Goal: Task Accomplishment & Management: Manage account settings

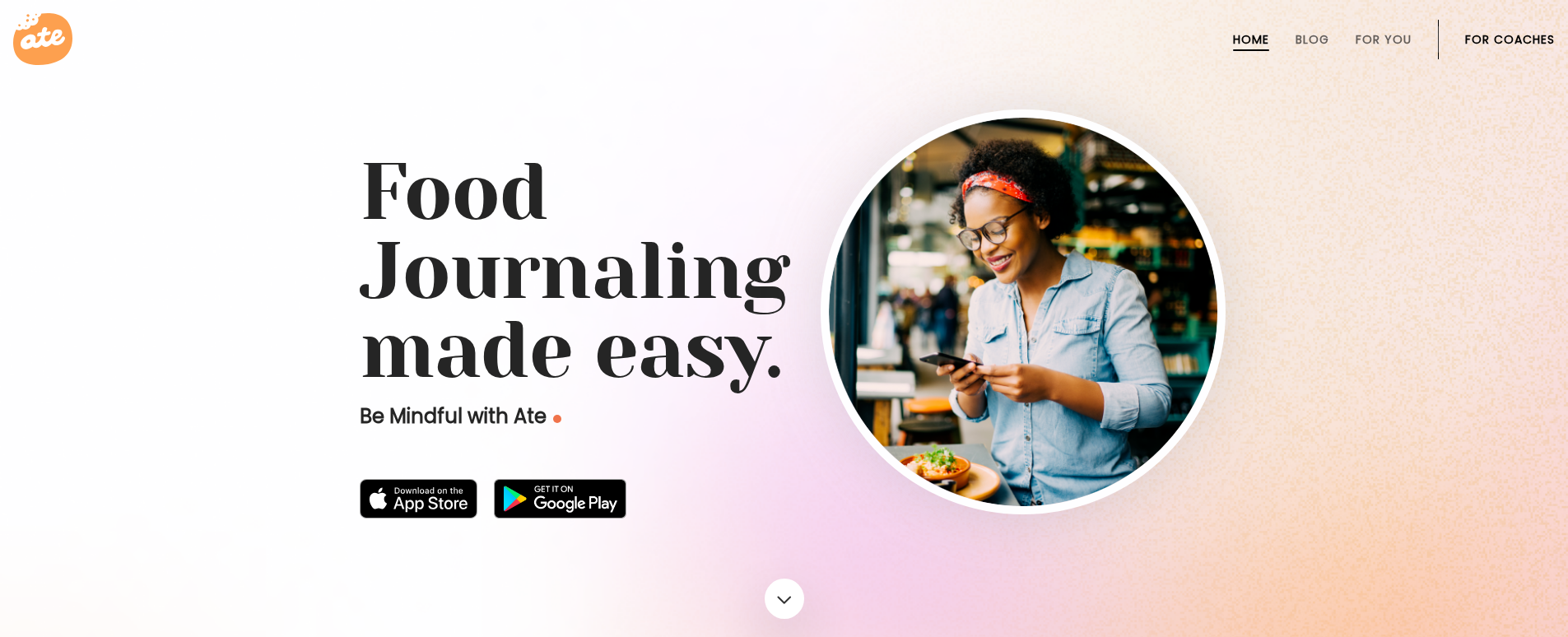
click at [1476, 37] on link "For Coaches" at bounding box center [1510, 39] width 90 height 13
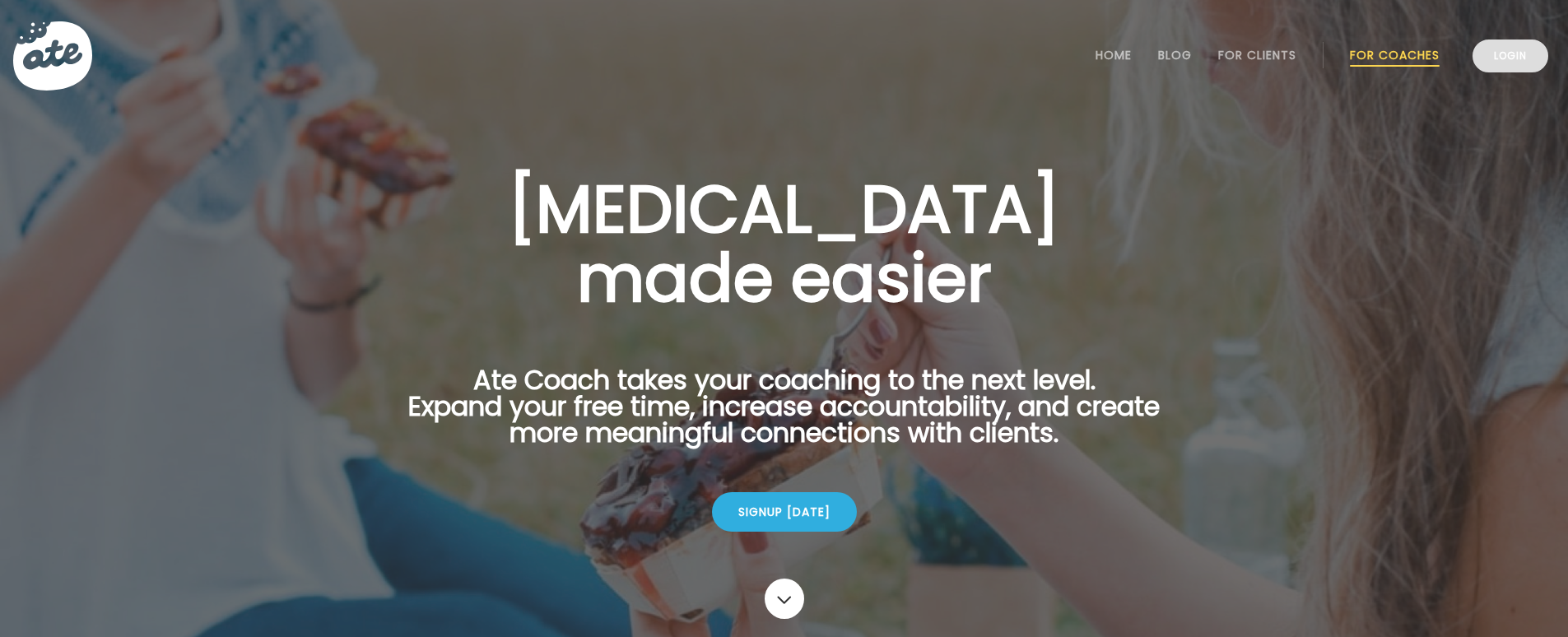
click at [1530, 46] on link "Login" at bounding box center [1510, 56] width 76 height 33
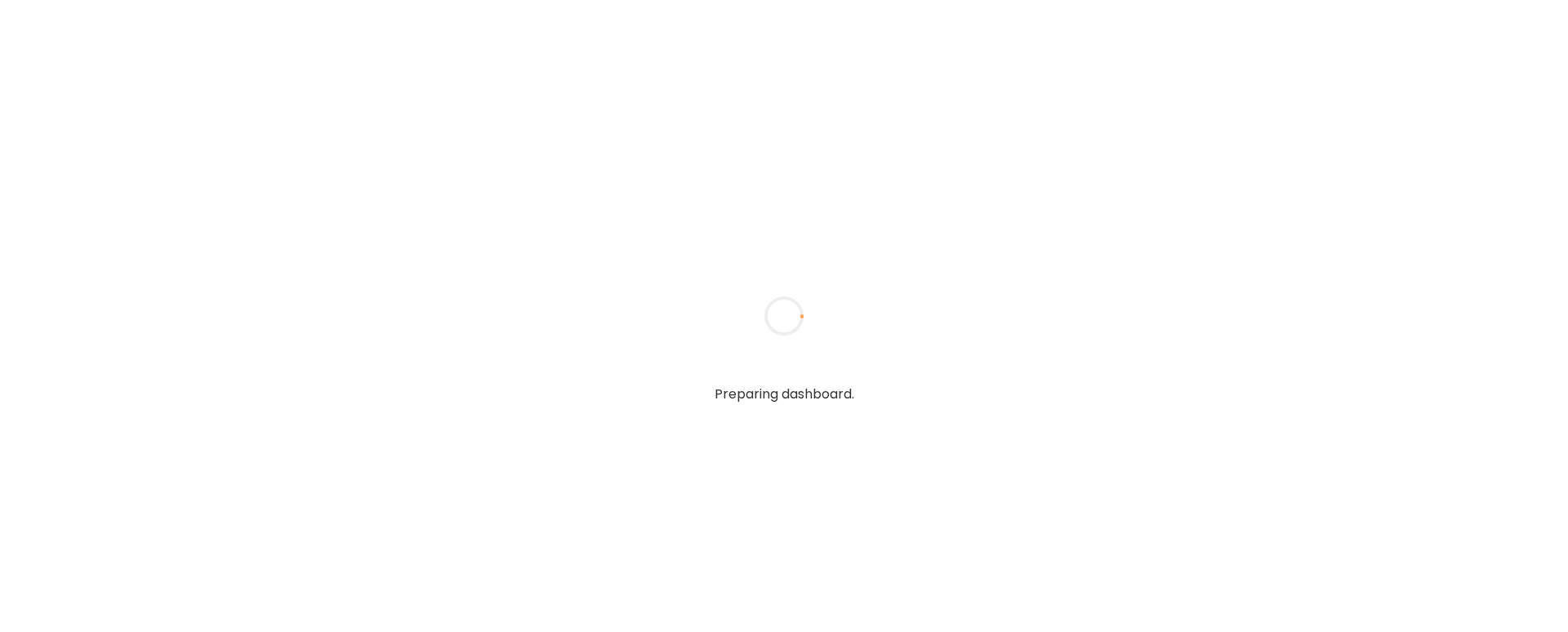
type input "**********"
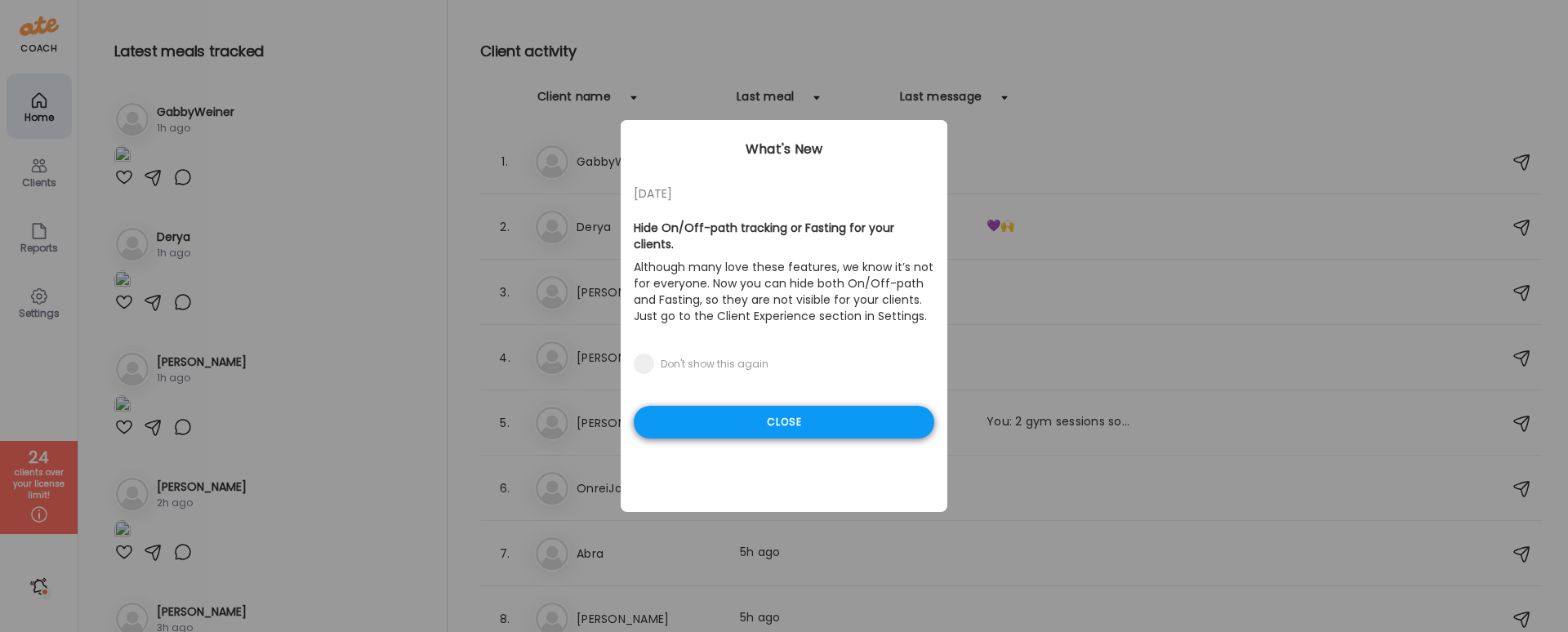
click at [833, 414] on div "Close" at bounding box center [783, 422] width 301 height 33
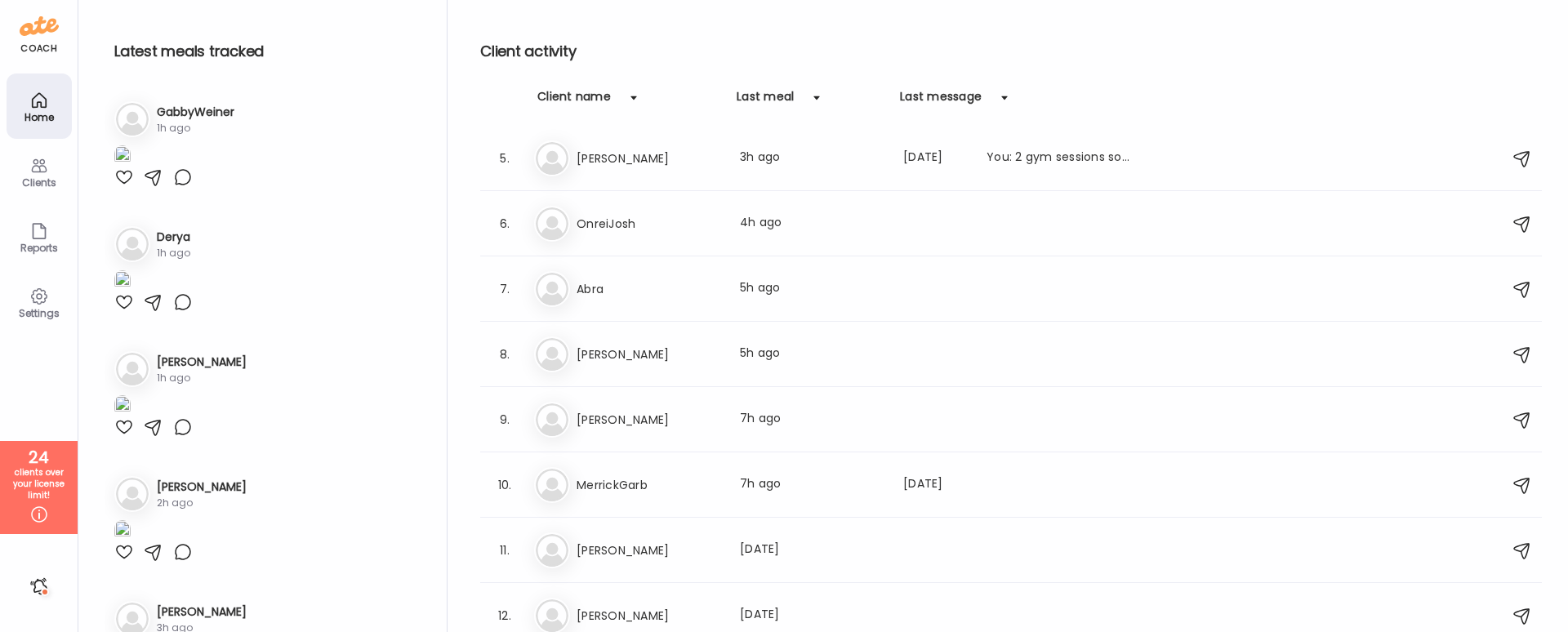
scroll to position [270, 0]
click at [689, 227] on h3 "OnreiJosh" at bounding box center [648, 219] width 144 height 20
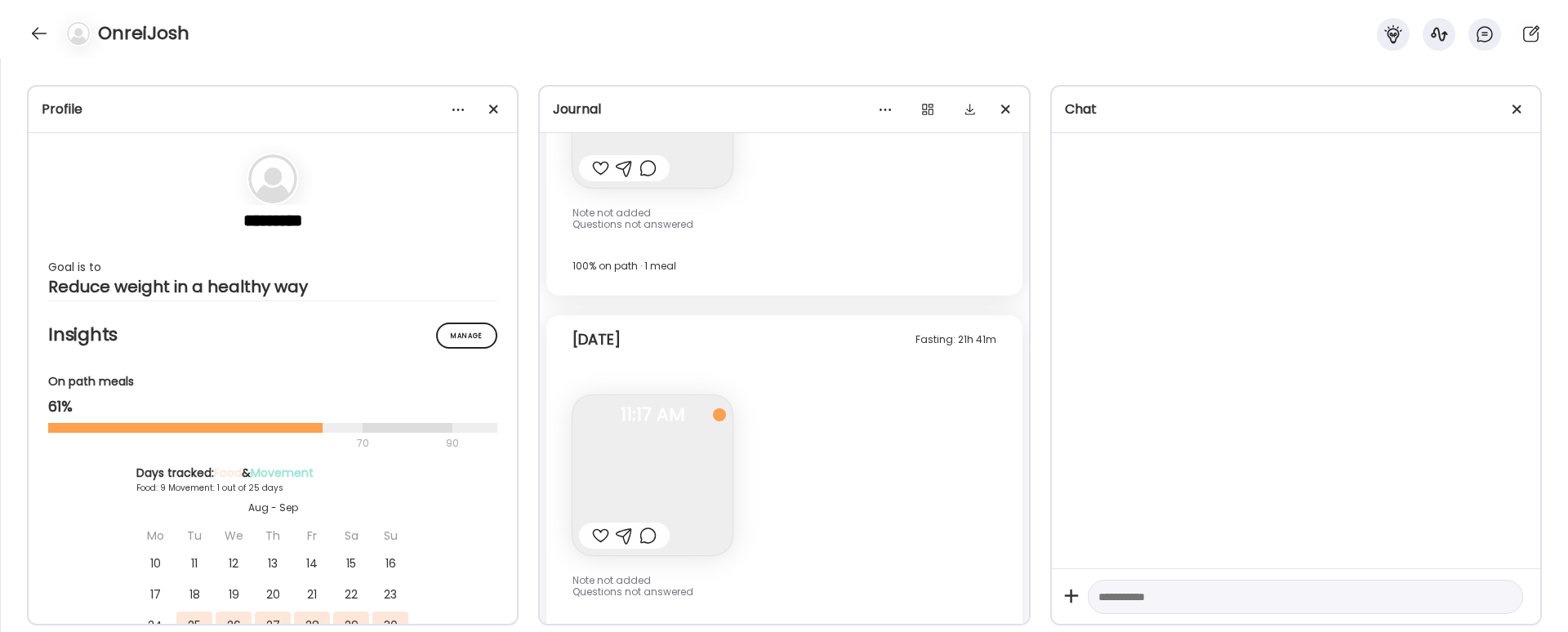
scroll to position [4680, 0]
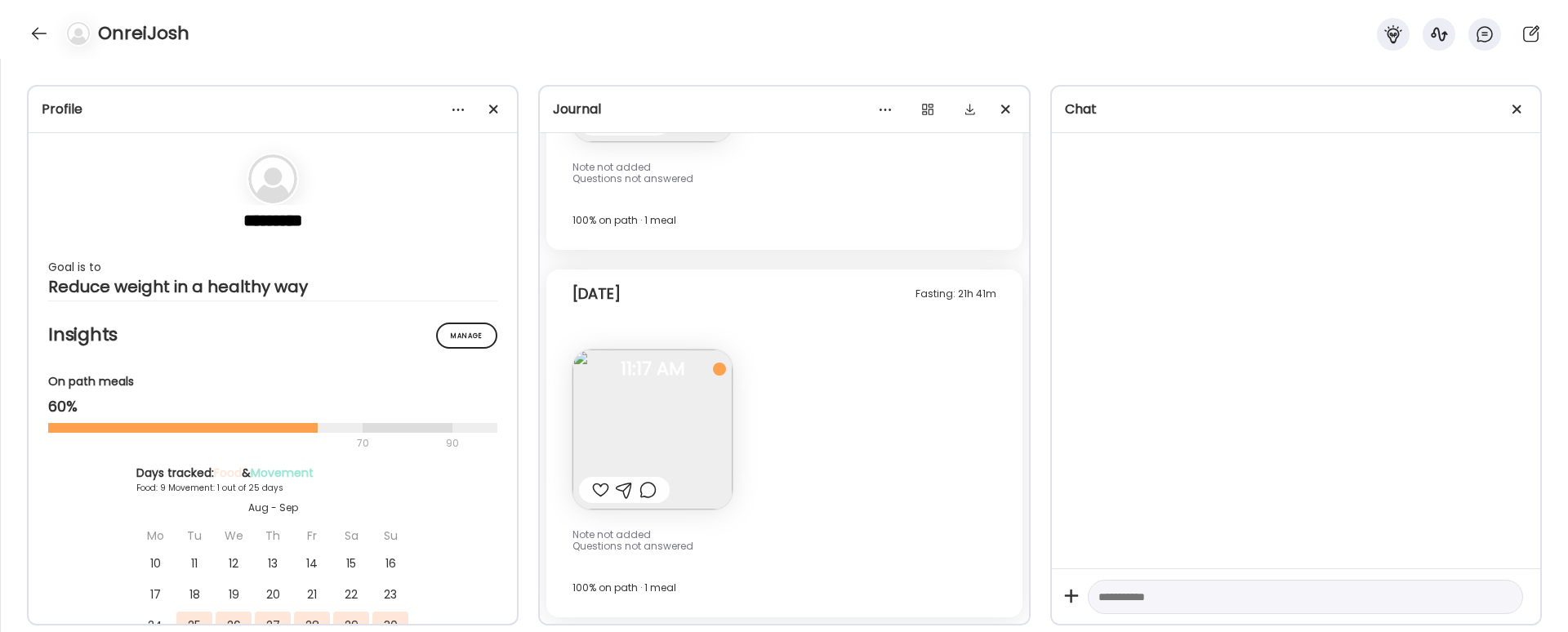
click at [617, 434] on img at bounding box center [652, 430] width 160 height 160
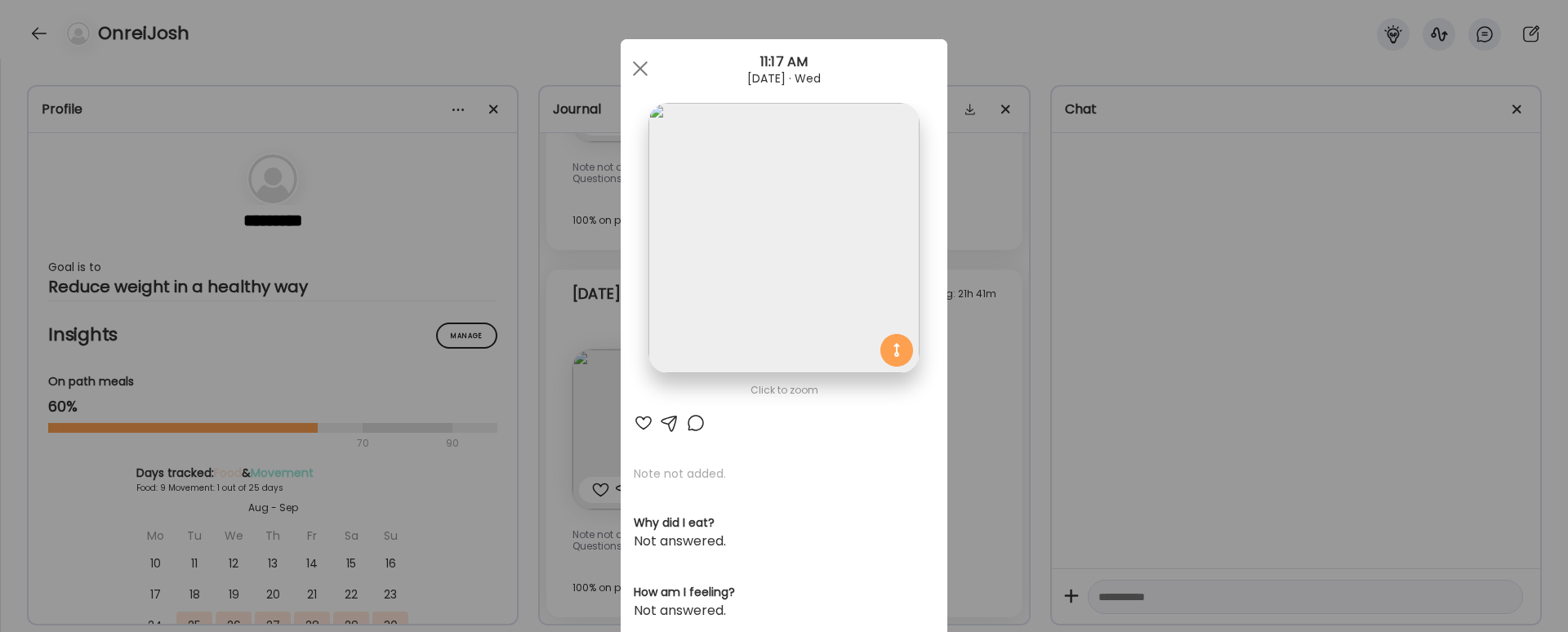
click at [1164, 382] on div "Ate Coach Dashboard Wahoo! It’s official Take a moment to set up your Coach Pro…" at bounding box center [784, 316] width 1568 height 632
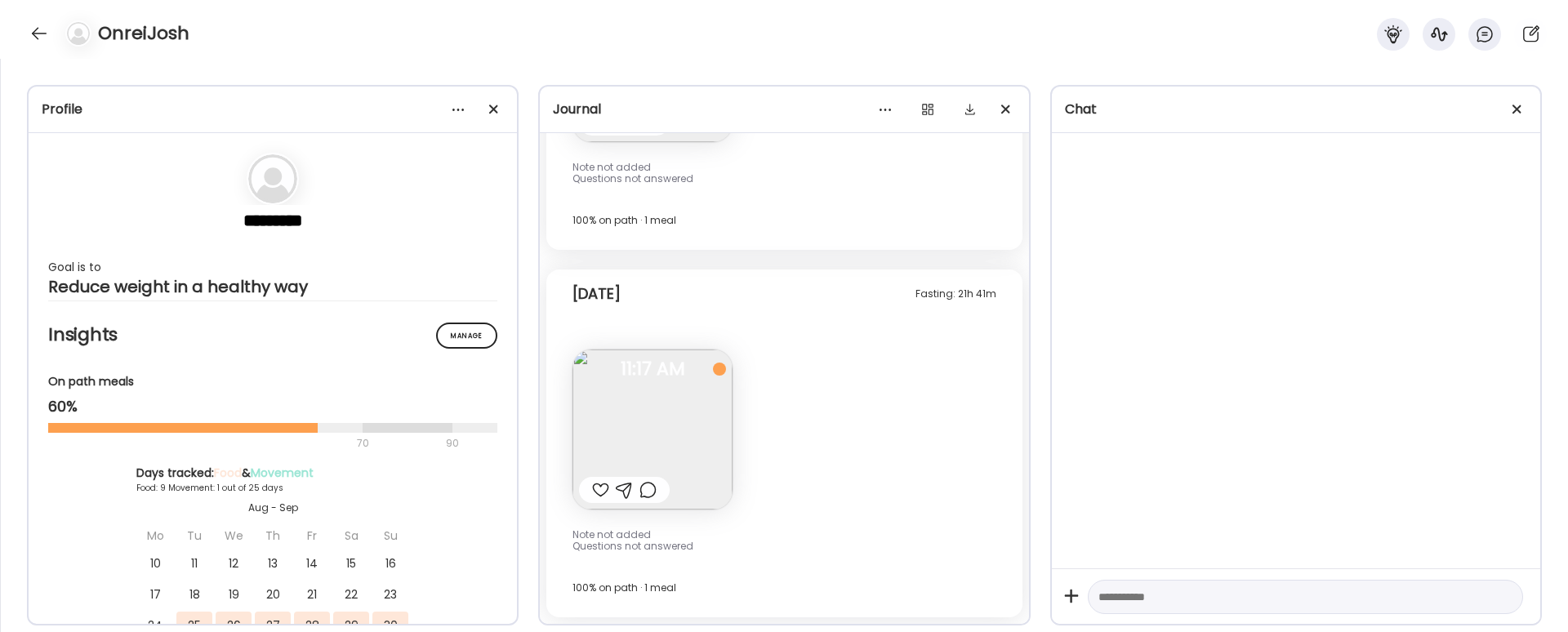
click at [638, 432] on img at bounding box center [652, 430] width 160 height 160
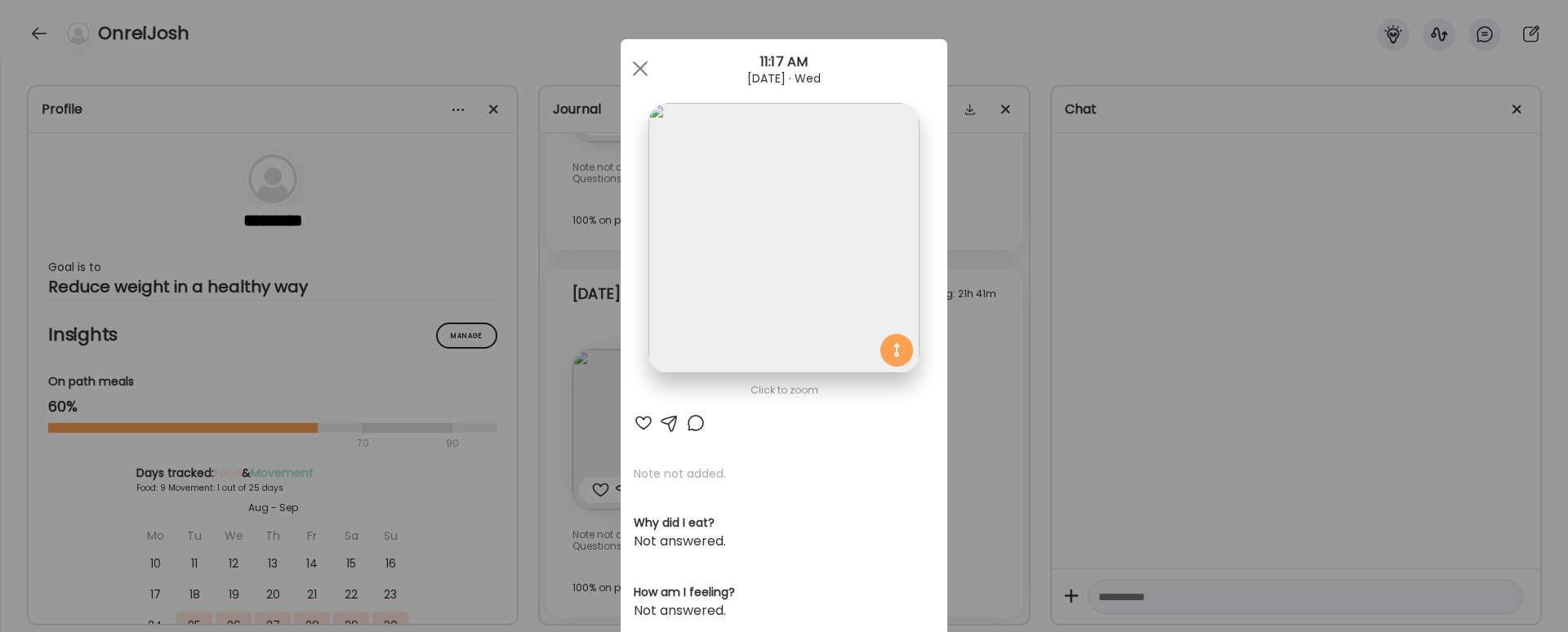
click at [1310, 408] on div "Ate Coach Dashboard Wahoo! It’s official Take a moment to set up your Coach Pro…" at bounding box center [784, 316] width 1568 height 632
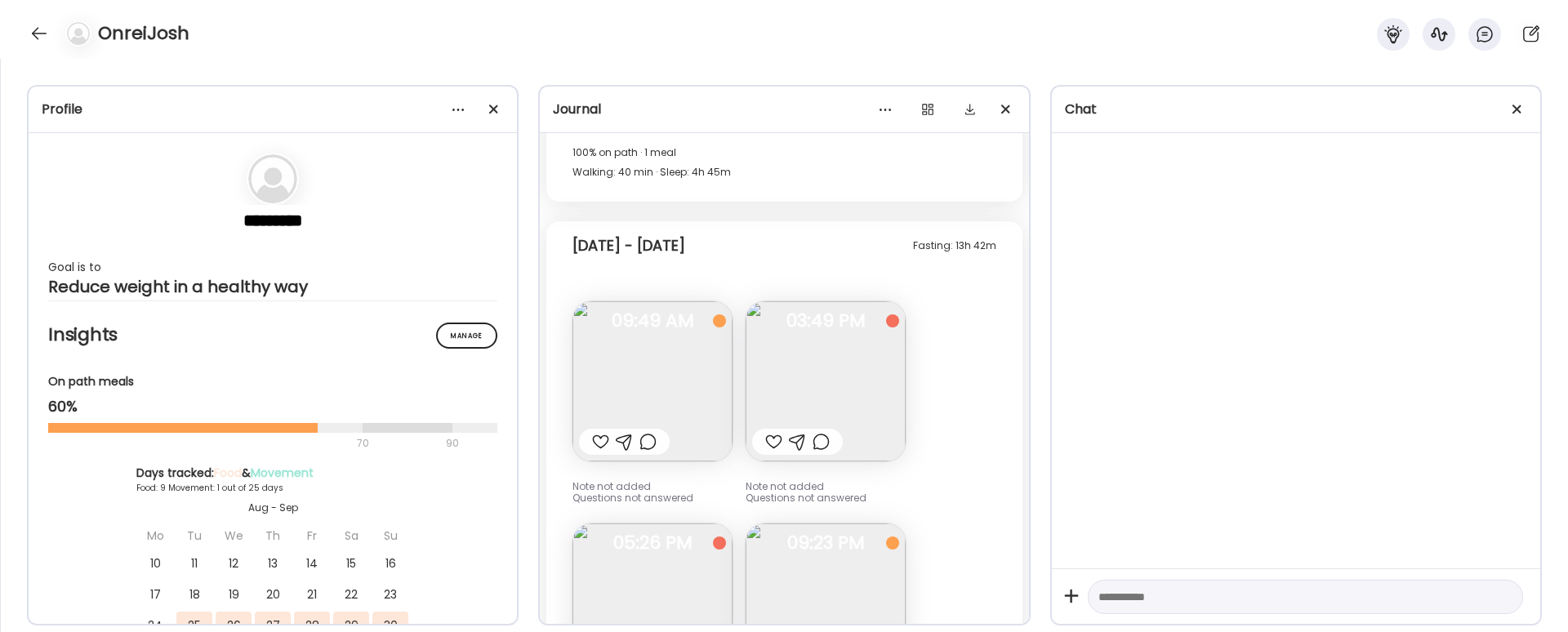
scroll to position [1857, 0]
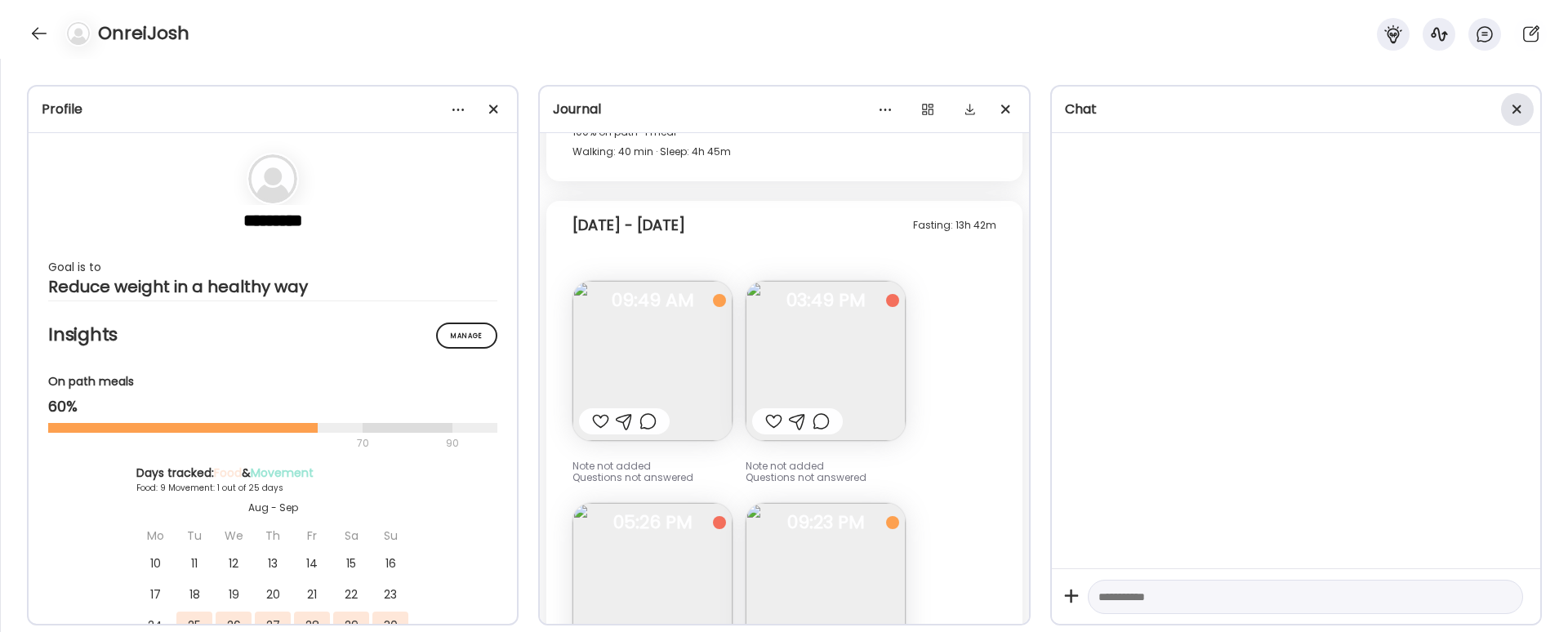
click at [1525, 110] on div at bounding box center [1517, 109] width 33 height 33
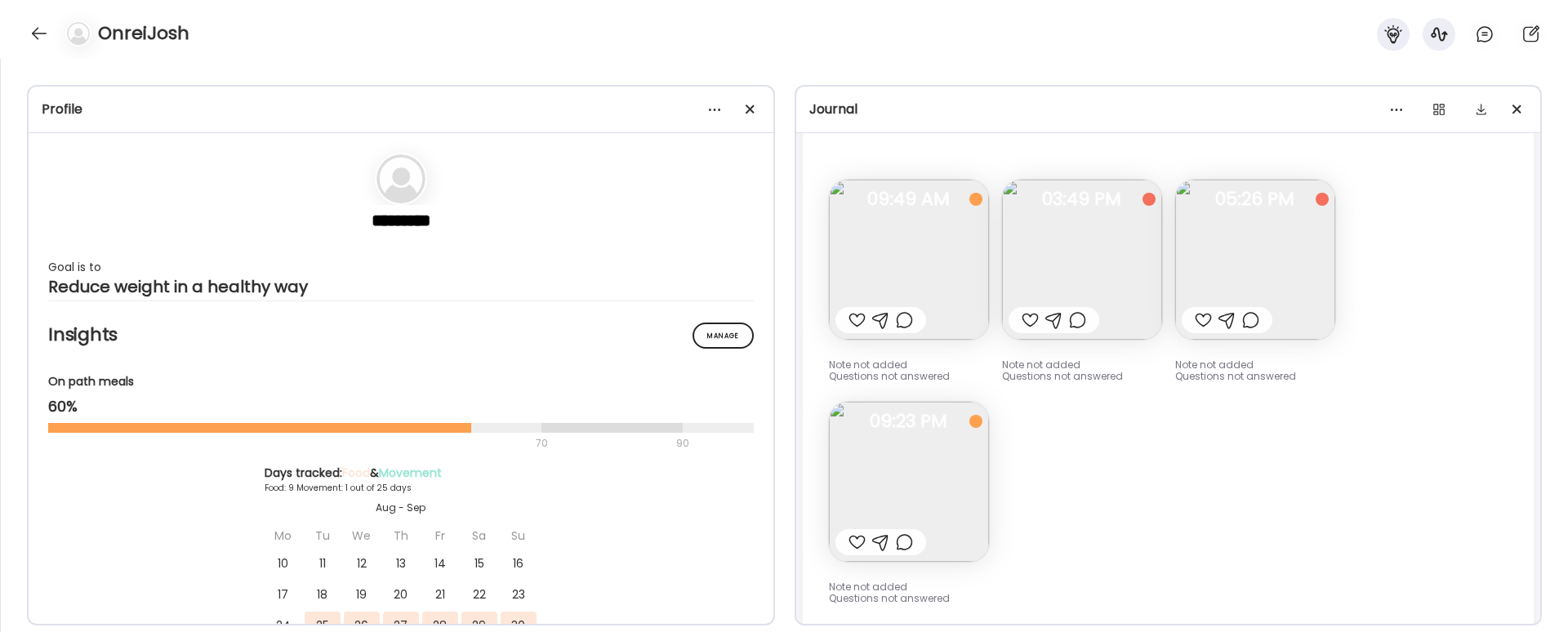
scroll to position [1728, 0]
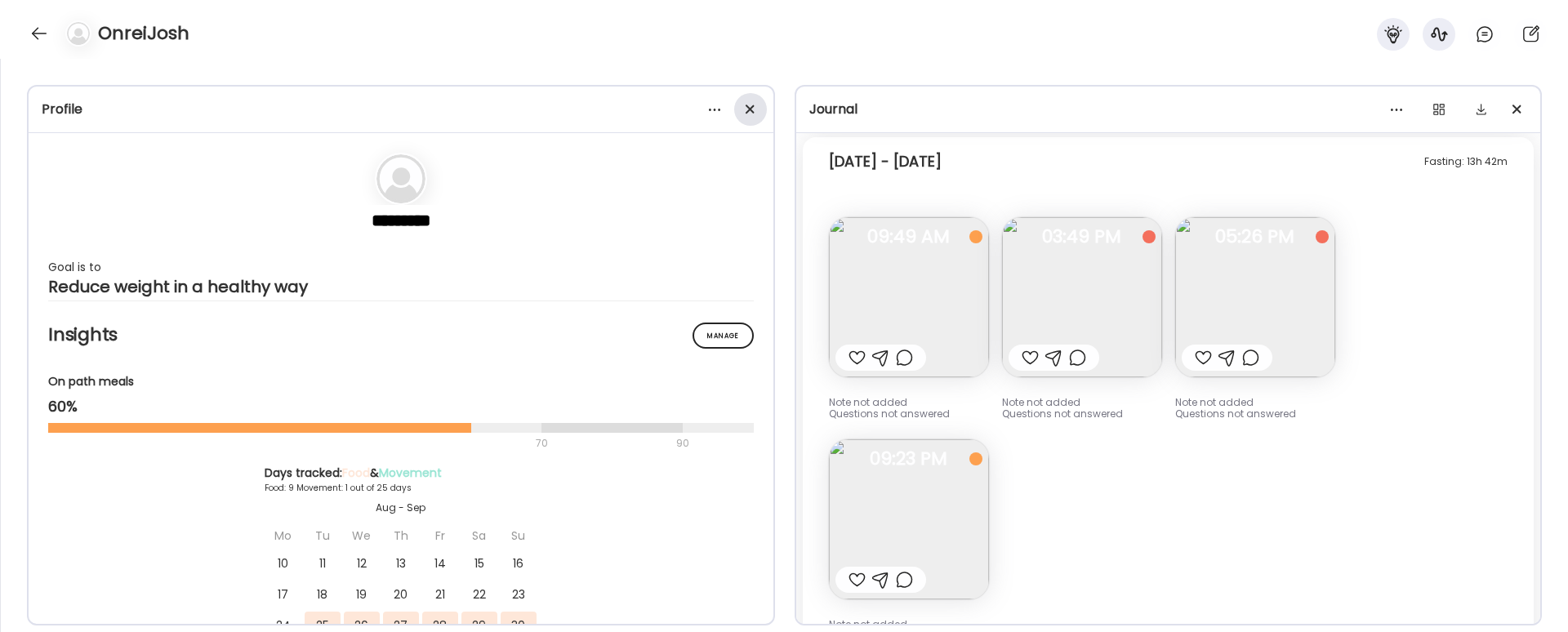
click at [746, 106] on span at bounding box center [749, 109] width 9 height 9
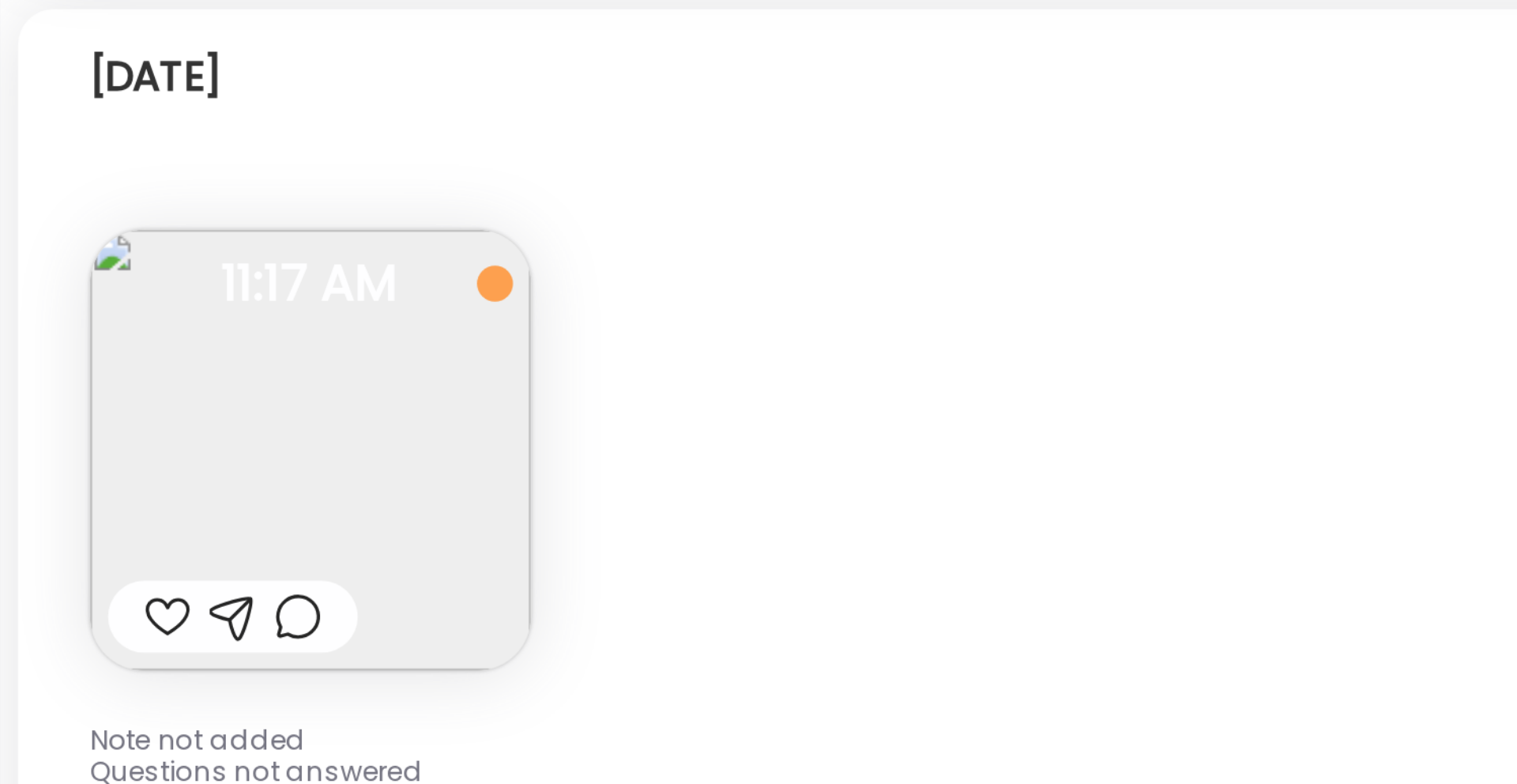
scroll to position [2833, 0]
